Goal: Find specific page/section: Find specific page/section

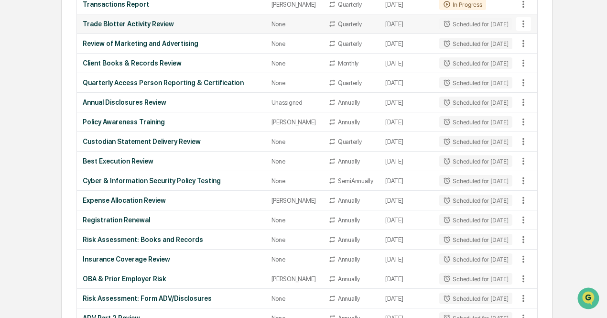
scroll to position [450, 0]
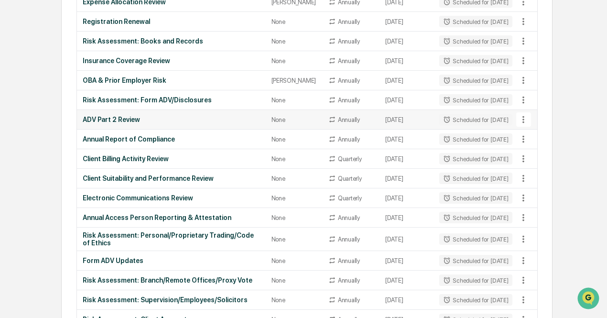
click at [443, 123] on icon at bounding box center [447, 120] width 8 height 8
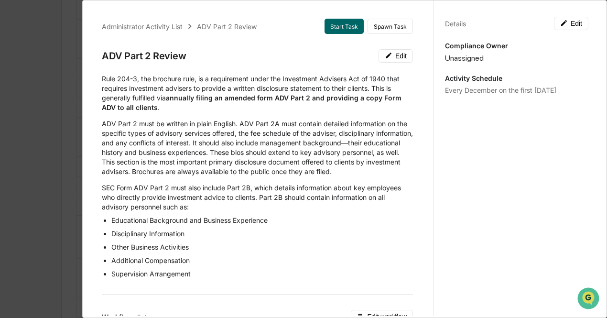
scroll to position [442, 0]
click at [343, 144] on p "ADV Part 2 must be written in plain English. ADV Part 2A must contain detailed …" at bounding box center [257, 147] width 311 height 57
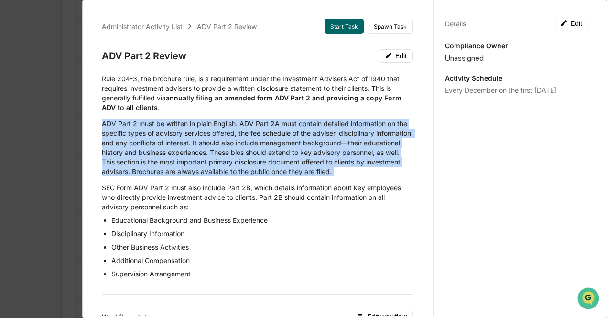
click at [343, 144] on p "ADV Part 2 must be written in plain English. ADV Part 2A must contain detailed …" at bounding box center [257, 147] width 311 height 57
click at [335, 168] on p "ADV Part 2 must be written in plain English. ADV Part 2A must contain detailed …" at bounding box center [257, 147] width 311 height 57
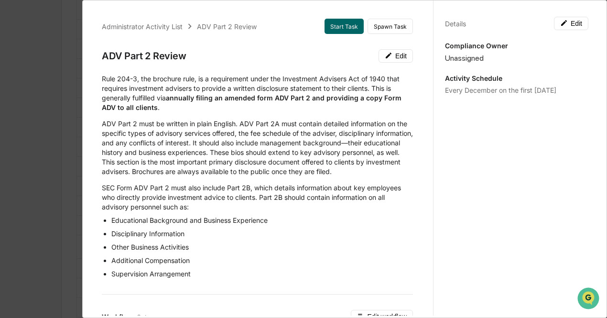
click at [6, 141] on div "Administrator Activity List ADV Part 2 Review Start Task Spawn Task ADV Part 2 …" at bounding box center [303, 159] width 607 height 318
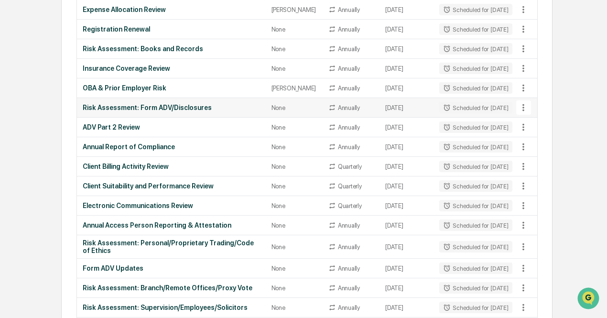
click at [223, 118] on td "Risk Assessment: Form ADV/Disclosures" at bounding box center [171, 108] width 189 height 20
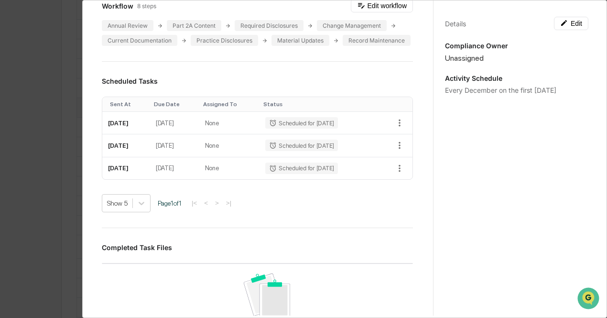
scroll to position [0, 0]
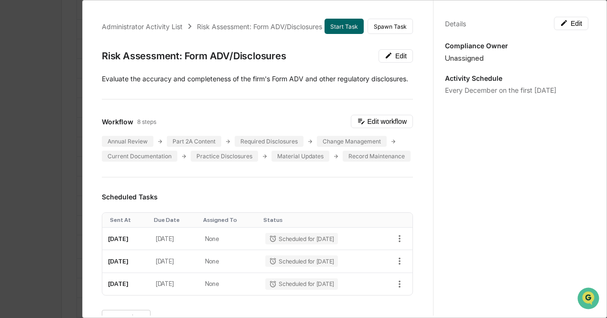
click at [75, 144] on div "Administrator Activity List Risk Assessment: Form ADV/Disclosures Start Task Sp…" at bounding box center [303, 159] width 607 height 318
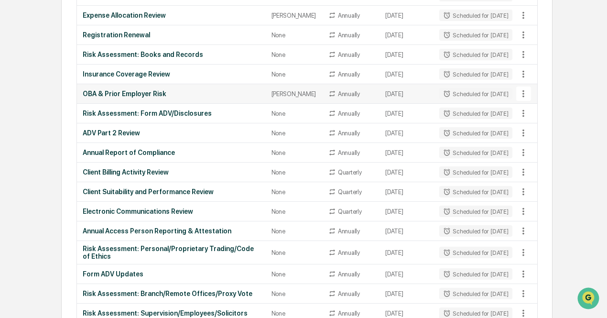
scroll to position [437, 0]
click at [382, 123] on td "[DATE]" at bounding box center [406, 114] width 54 height 20
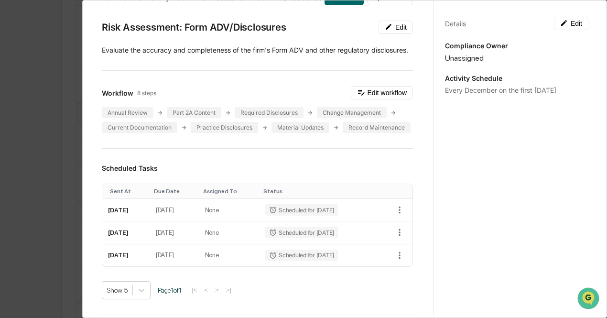
scroll to position [28, 0]
click at [10, 62] on div "Administrator Activity List Risk Assessment: Form ADV/Disclosures Start Task Sp…" at bounding box center [303, 159] width 607 height 318
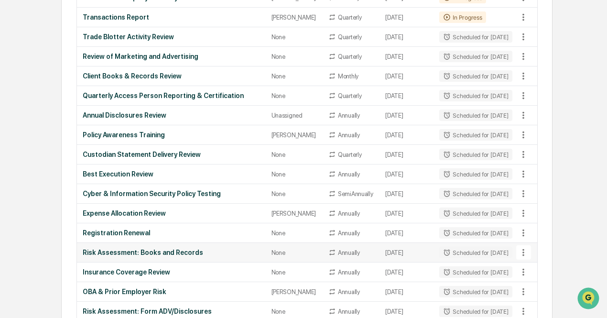
scroll to position [239, 0]
click at [266, 86] on td "None" at bounding box center [294, 76] width 57 height 20
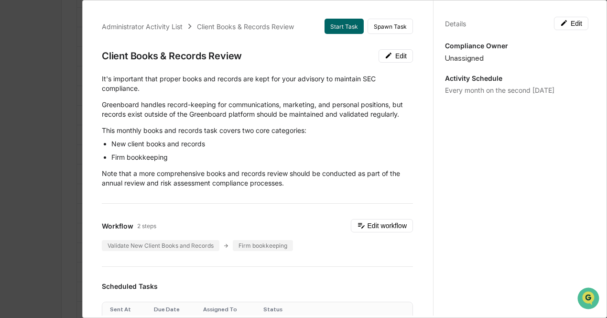
click at [6, 156] on div "Administrator Activity List Client Books & Records Review Start Task Spawn Task…" at bounding box center [303, 159] width 607 height 318
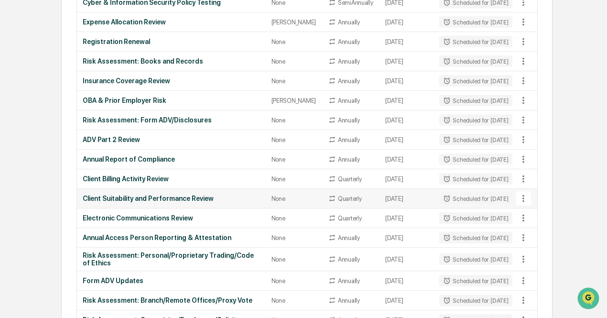
scroll to position [425, 0]
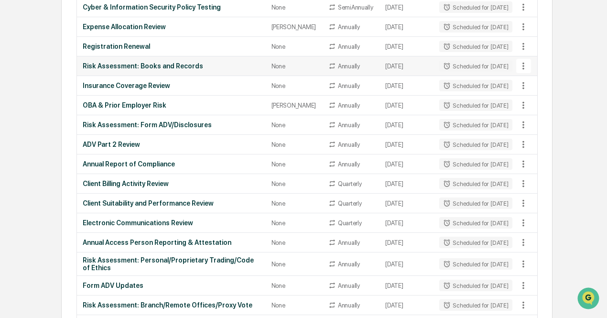
click at [250, 76] on td "Risk Assessment: Books and Records" at bounding box center [171, 66] width 189 height 20
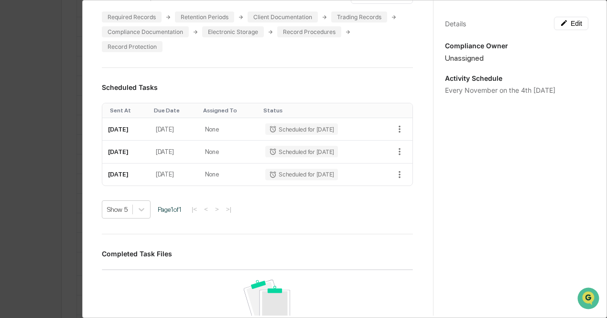
scroll to position [134, 0]
click at [27, 178] on div "Administrator Activity List Risk Assessment: Books and Records Start Task Spawn…" at bounding box center [303, 159] width 607 height 318
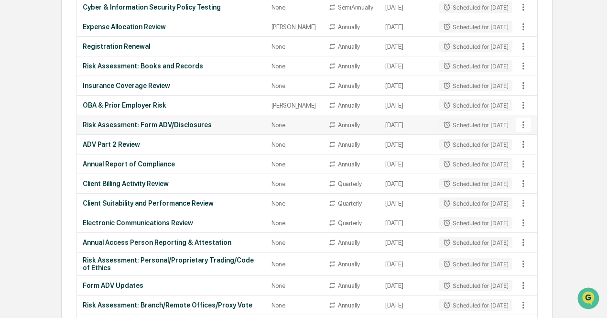
click at [118, 129] on div "Risk Assessment: Form ADV/Disclosures" at bounding box center [171, 125] width 177 height 8
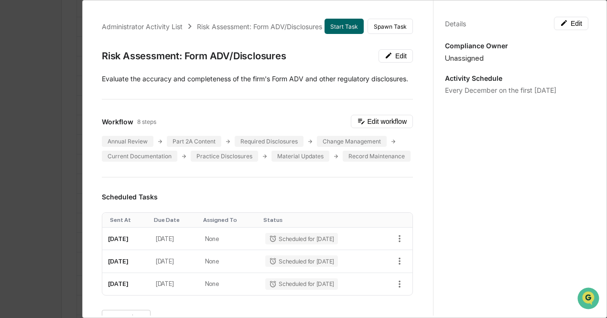
click at [74, 156] on div "Administrator Activity List Risk Assessment: Form ADV/Disclosures Start Task Sp…" at bounding box center [303, 159] width 607 height 318
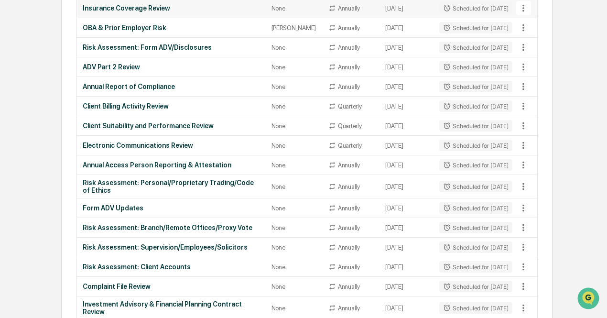
scroll to position [503, 0]
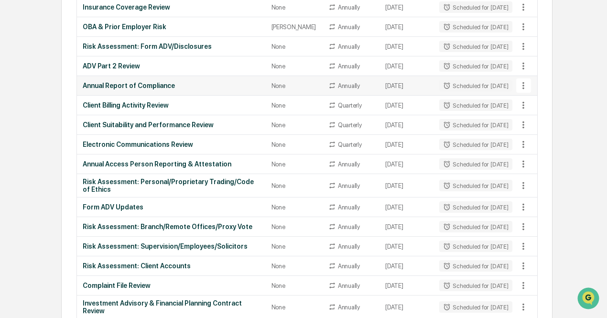
click at [182, 96] on td "Annual Report of Compliance" at bounding box center [171, 86] width 189 height 20
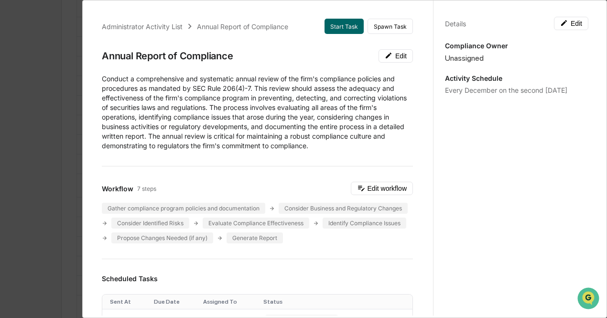
scroll to position [92, 0]
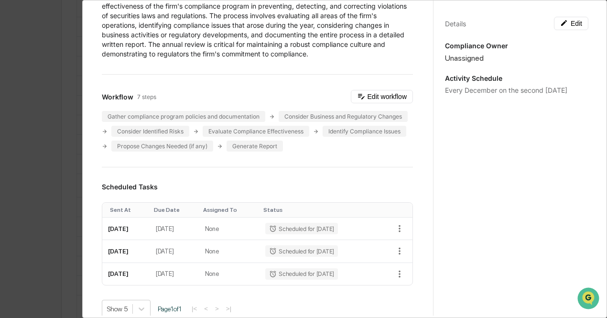
click at [6, 176] on div "Administrator Activity List Annual Report of Compliance Start Task Spawn Task A…" at bounding box center [303, 159] width 607 height 318
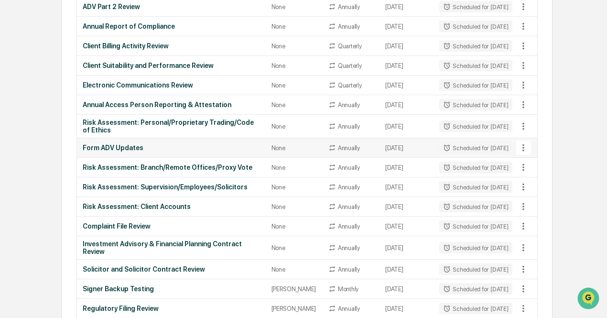
click at [130, 151] on div "Form ADV Updates" at bounding box center [171, 148] width 177 height 8
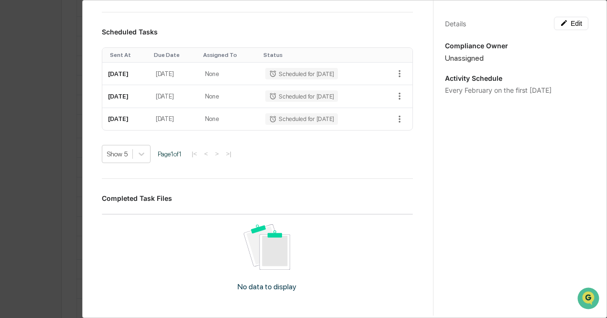
scroll to position [572, 0]
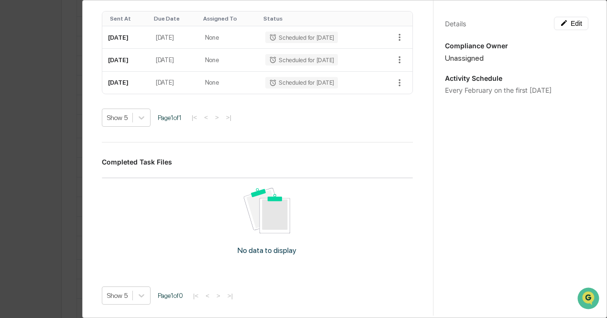
click at [16, 175] on div "Administrator Activity List Form ADV Updates Start Task Spawn Task Form ADV Upd…" at bounding box center [303, 159] width 607 height 318
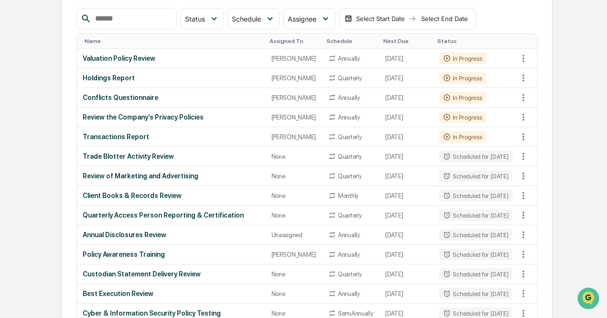
scroll to position [118, 0]
